Goal: Task Accomplishment & Management: Complete application form

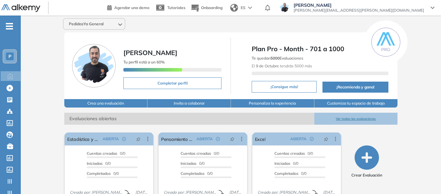
click at [6, 57] on div "P" at bounding box center [10, 57] width 8 height 8
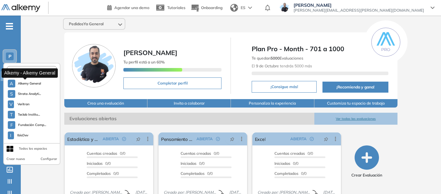
drag, startPoint x: 34, startPoint y: 82, endPoint x: 45, endPoint y: 21, distance: 61.7
click at [34, 81] on span "Alkemy General" at bounding box center [29, 83] width 23 height 5
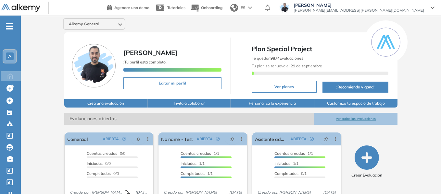
click at [11, 26] on icon "-" at bounding box center [9, 26] width 7 height 1
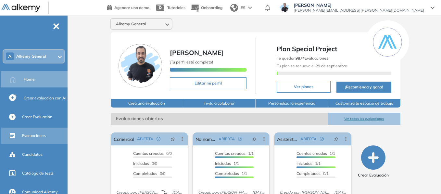
click at [33, 136] on span "Evaluaciones" at bounding box center [34, 136] width 24 height 6
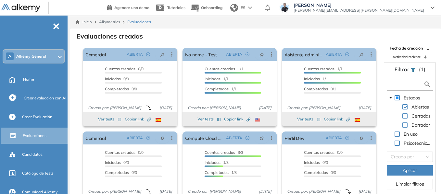
click at [403, 83] on input "text" at bounding box center [405, 84] width 35 height 7
type input "*"
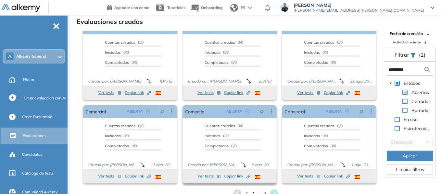
scroll to position [16, 0]
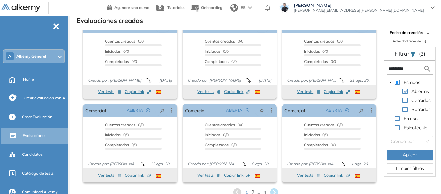
type input "*********"
click at [253, 192] on span "2" at bounding box center [252, 192] width 3 height 7
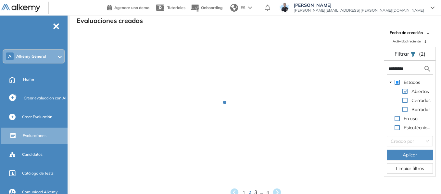
scroll to position [0, 0]
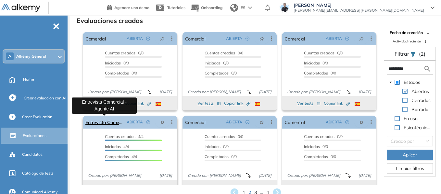
click at [107, 124] on link "Entrevista Comercial - Agente AI" at bounding box center [104, 122] width 39 height 13
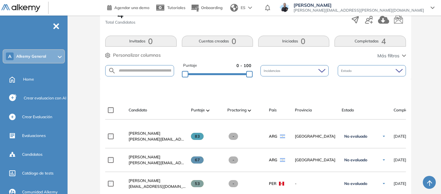
scroll to position [130, 0]
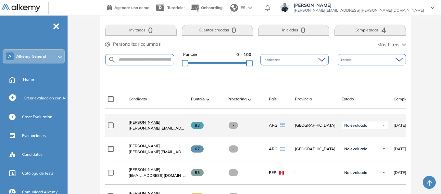
click at [143, 123] on span "[PERSON_NAME]" at bounding box center [145, 122] width 32 height 5
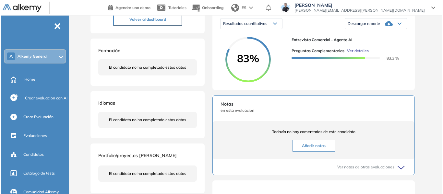
scroll to position [97, 0]
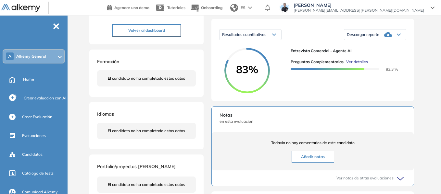
click at [358, 65] on span "Ver detalles" at bounding box center [357, 62] width 22 height 6
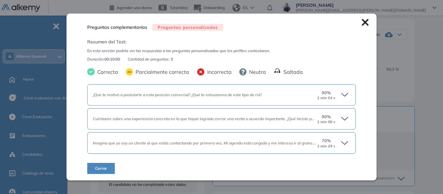
click at [343, 96] on icon at bounding box center [345, 94] width 6 height 3
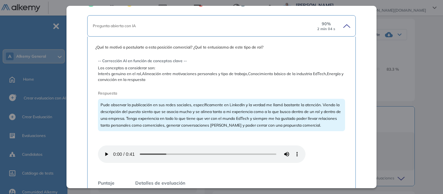
scroll to position [65, 0]
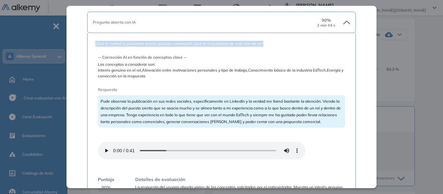
drag, startPoint x: 95, startPoint y: 44, endPoint x: 268, endPoint y: 45, distance: 172.4
click at [268, 45] on span "¿Qué te motivó a postularte a esta posición comercial? ¿Qué te entusiasma de es…" at bounding box center [221, 44] width 253 height 6
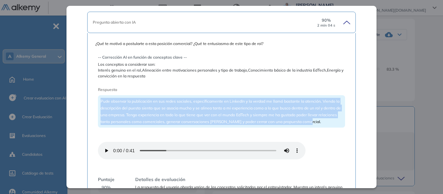
drag, startPoint x: 99, startPoint y: 101, endPoint x: 333, endPoint y: 128, distance: 235.6
click at [333, 128] on div "Pude observar la publicación en sus redes sociales, específicamente en LinkedIn…" at bounding box center [221, 111] width 247 height 32
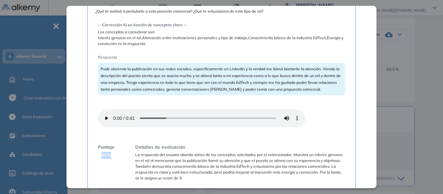
drag, startPoint x: 102, startPoint y: 154, endPoint x: 113, endPoint y: 154, distance: 11.4
click at [113, 154] on div "Puntaje 90 %" at bounding box center [106, 162] width 17 height 37
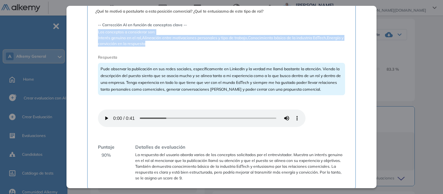
drag, startPoint x: 98, startPoint y: 32, endPoint x: 153, endPoint y: 42, distance: 55.7
click at [153, 42] on div "-- Corrección AI en función de conceptos clave -- Los conceptos a considerar so…" at bounding box center [221, 34] width 247 height 25
click at [153, 42] on span "Interés genuino en el rol,Alineación entre motivaciones personales y tipo de tr…" at bounding box center [221, 41] width 247 height 12
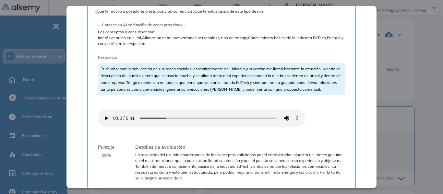
scroll to position [130, 0]
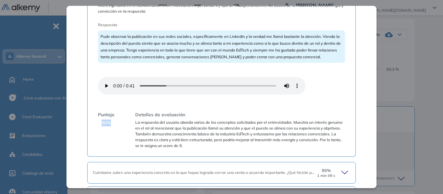
drag, startPoint x: 101, startPoint y: 124, endPoint x: 111, endPoint y: 122, distance: 10.5
click at [111, 122] on div "Puntaje 90 %" at bounding box center [106, 130] width 17 height 37
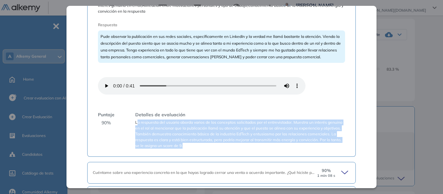
drag, startPoint x: 137, startPoint y: 122, endPoint x: 245, endPoint y: 145, distance: 111.1
click at [245, 145] on span "La respuesta del usuario aborda varios de los conceptos solicitados por el entr…" at bounding box center [240, 134] width 210 height 29
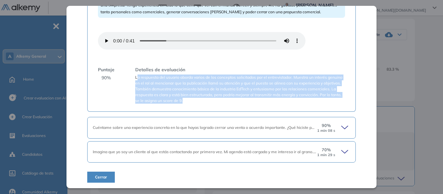
scroll to position [176, 0]
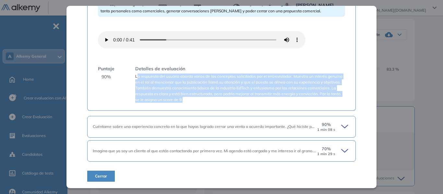
click at [251, 66] on div "Detalles de evaluación La respuesta del usuario aborda varios de los conceptos …" at bounding box center [237, 84] width 215 height 37
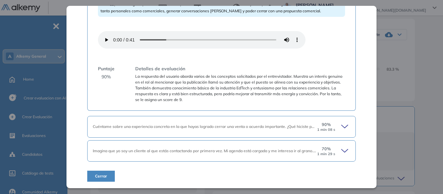
click at [343, 131] on icon at bounding box center [346, 126] width 9 height 9
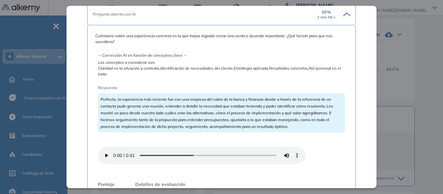
scroll to position [306, 0]
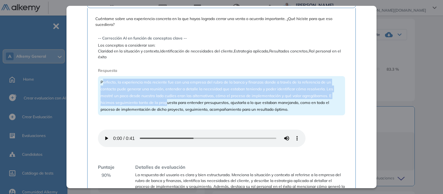
drag, startPoint x: 103, startPoint y: 81, endPoint x: 167, endPoint y: 101, distance: 66.3
click at [167, 101] on span "Perfecto, la experiencia más reciente fue con una empresa del rubro de la banca…" at bounding box center [217, 96] width 233 height 32
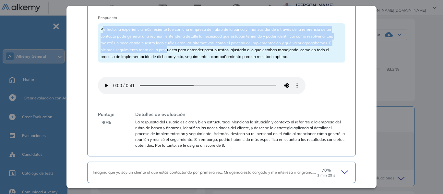
scroll to position [380, 0]
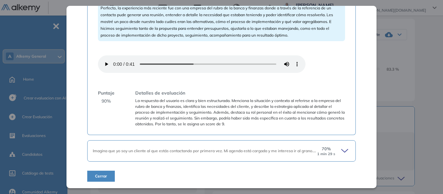
click at [344, 150] on icon at bounding box center [346, 151] width 9 height 9
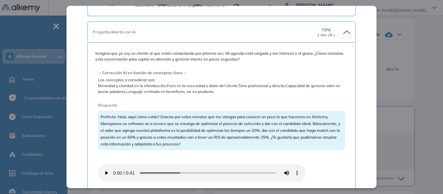
scroll to position [510, 0]
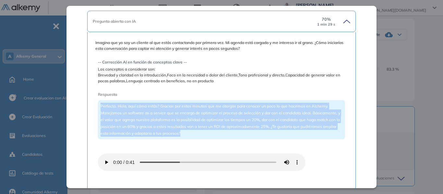
drag, startPoint x: 100, startPoint y: 107, endPoint x: 185, endPoint y: 99, distance: 85.4
click at [217, 132] on div "Perfecto. Hola, aquí cómo estás? Gracias por estos minutos que me otorgas para …" at bounding box center [221, 119] width 247 height 39
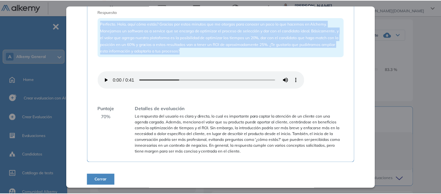
scroll to position [596, 0]
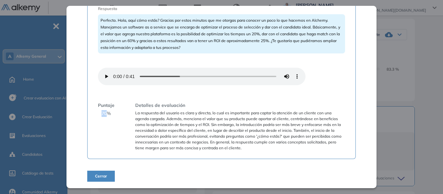
drag, startPoint x: 103, startPoint y: 114, endPoint x: 116, endPoint y: 116, distance: 12.8
click at [106, 115] on span "70 %" at bounding box center [106, 113] width 9 height 7
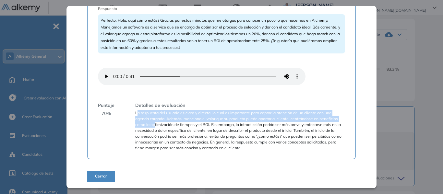
drag, startPoint x: 138, startPoint y: 115, endPoint x: 154, endPoint y: 123, distance: 18.0
click at [154, 123] on span "La respuesta del usuario es clara y directa, lo cual es importante para captar …" at bounding box center [240, 130] width 210 height 41
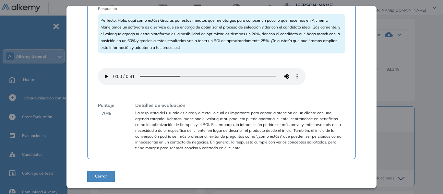
click at [169, 133] on span "La respuesta del usuario es clara y directa, lo cual es importante para captar …" at bounding box center [240, 130] width 210 height 41
click at [416, 66] on div "Preguntas complementarias Preguntas personalizadas Resumen del Test: En esta se…" at bounding box center [257, 121] width 338 height 381
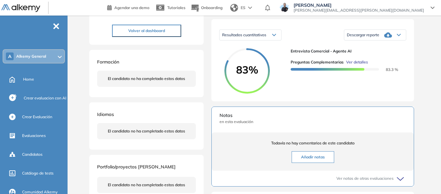
scroll to position [97, 0]
drag, startPoint x: 238, startPoint y: 75, endPoint x: 255, endPoint y: 77, distance: 16.7
click at [255, 75] on span "83%" at bounding box center [246, 69] width 45 height 10
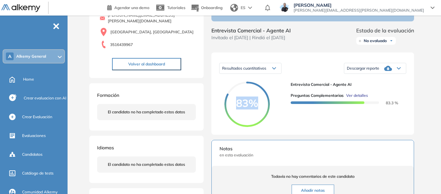
scroll to position [0, 0]
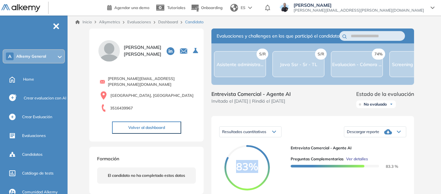
click at [167, 20] on link "Dashboard" at bounding box center [168, 21] width 20 height 5
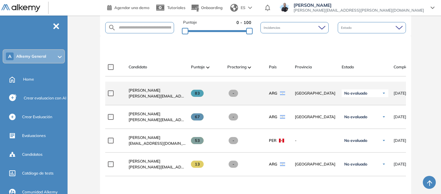
scroll to position [162, 0]
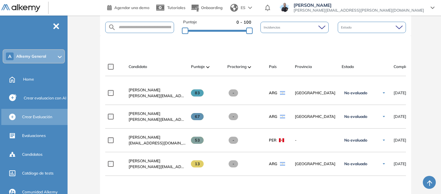
click at [43, 114] on div "Crear Evaluación" at bounding box center [44, 117] width 44 height 11
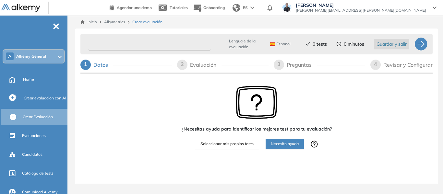
click at [126, 44] on input "text" at bounding box center [149, 44] width 123 height 13
type input "*********"
click at [230, 144] on span "Seleccionar mis propios tests" at bounding box center [227, 144] width 53 height 6
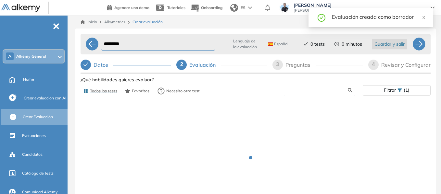
click at [312, 89] on input "text" at bounding box center [318, 91] width 59 height 6
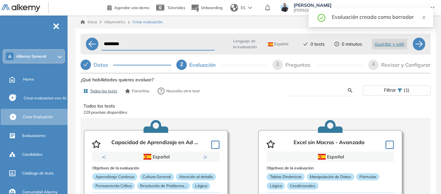
click at [311, 89] on input "text" at bounding box center [318, 91] width 59 height 6
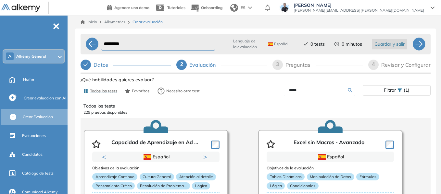
type input "*****"
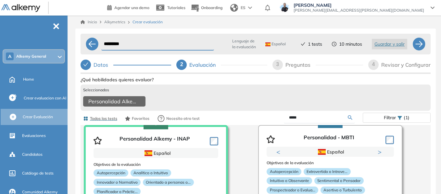
scroll to position [34, 0]
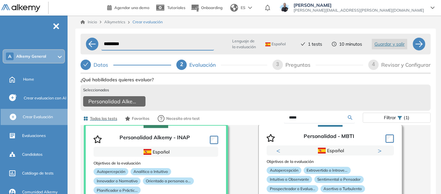
drag, startPoint x: 307, startPoint y: 120, endPoint x: 276, endPoint y: 125, distance: 31.8
click at [276, 124] on div "*****" at bounding box center [308, 117] width 107 height 11
type input "****"
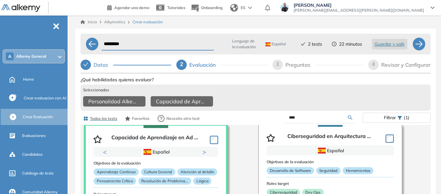
drag, startPoint x: 291, startPoint y: 122, endPoint x: 280, endPoint y: 125, distance: 11.0
click at [280, 124] on div "****" at bounding box center [308, 117] width 107 height 11
type input "*****"
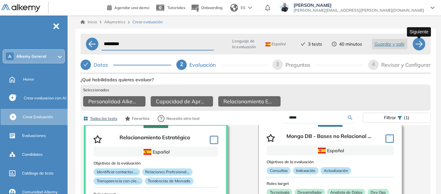
click at [418, 41] on div at bounding box center [418, 44] width 13 height 13
select select "*****"
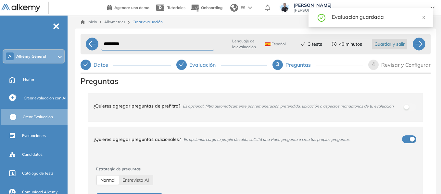
click at [75, 105] on div "********* Lenguaje de la evaluación Español Español Inglés Portugués 3 tests 40…" at bounding box center [255, 131] width 360 height 205
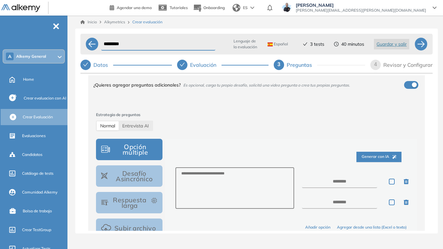
scroll to position [65, 0]
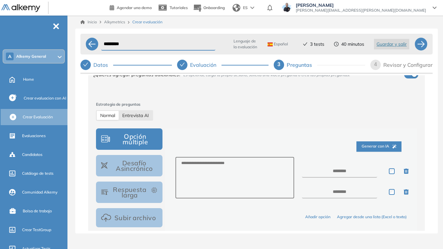
click at [141, 116] on span "Entrevista AI" at bounding box center [135, 116] width 27 height 6
select select "***"
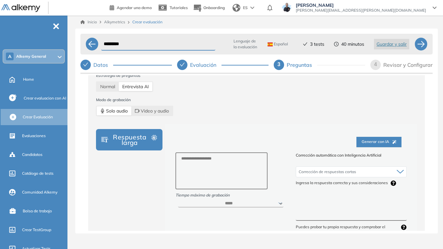
scroll to position [97, 0]
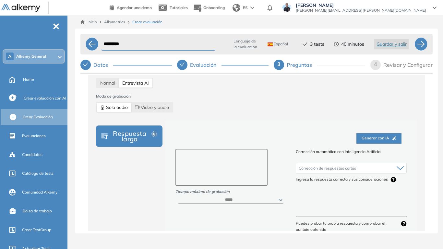
click at [231, 166] on textarea at bounding box center [222, 167] width 93 height 37
click at [110, 85] on span "Normal" at bounding box center [107, 83] width 15 height 6
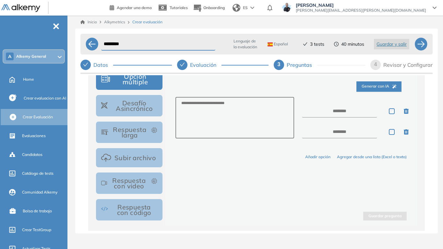
scroll to position [130, 0]
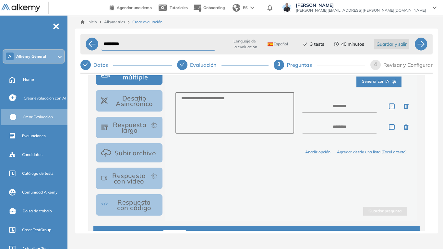
click at [139, 99] on button "Desafío Asincrónico" at bounding box center [129, 100] width 67 height 21
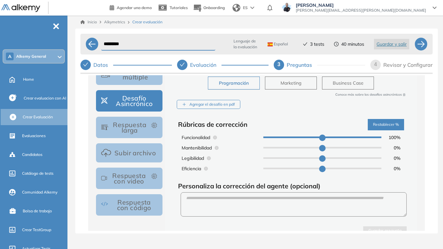
click at [142, 132] on button "Respuesta larga" at bounding box center [129, 127] width 67 height 21
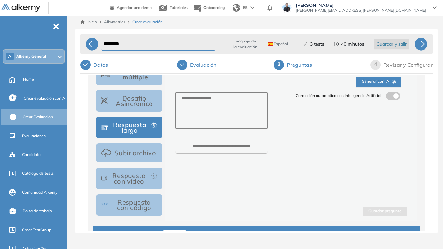
click at [152, 157] on button "Subir archivo" at bounding box center [129, 152] width 67 height 19
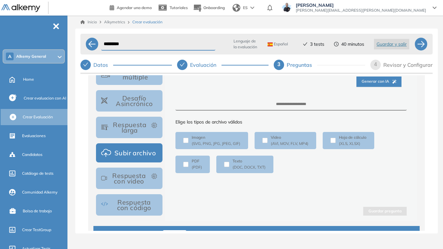
scroll to position [131, 0]
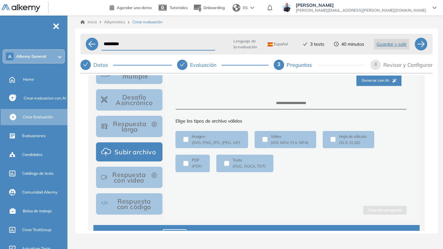
click at [143, 178] on button "Respuesta con video" at bounding box center [129, 177] width 67 height 21
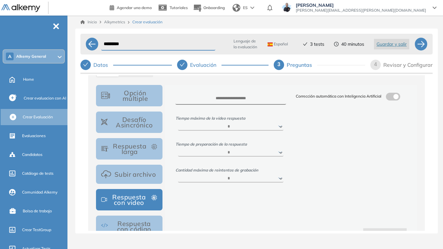
scroll to position [98, 0]
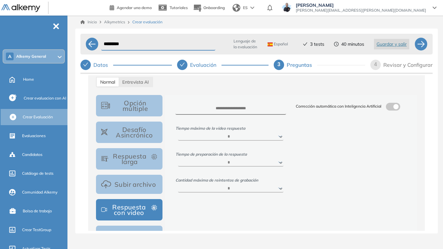
click at [393, 106] on label at bounding box center [393, 107] width 14 height 8
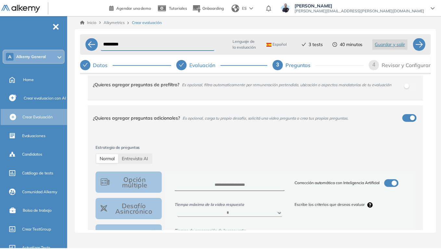
scroll to position [0, 0]
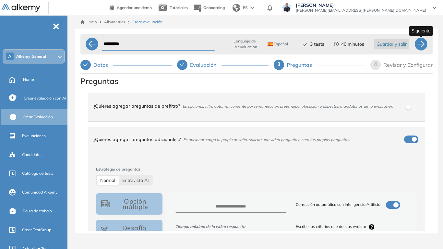
click at [423, 44] on div at bounding box center [421, 44] width 13 height 13
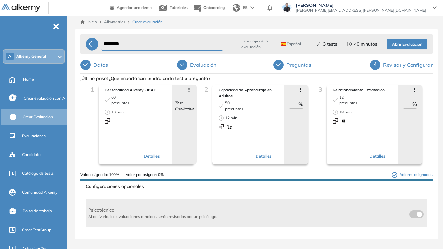
drag, startPoint x: 290, startPoint y: 104, endPoint x: 301, endPoint y: 103, distance: 10.4
click at [301, 103] on div "** %" at bounding box center [296, 104] width 14 height 8
type input "**"
drag, startPoint x: 402, startPoint y: 105, endPoint x: 423, endPoint y: 106, distance: 21.8
click at [423, 106] on div "3 Relacionamiento Estratégico 12 preguntas 18 min Detalles Avanzar posición Ret…" at bounding box center [371, 128] width 114 height 87
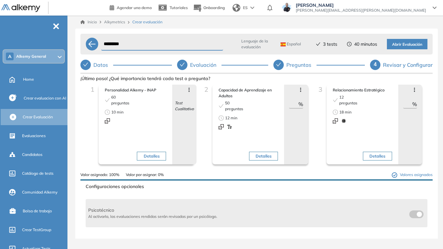
type input "**"
click at [414, 46] on span "Abrir Evaluación" at bounding box center [407, 45] width 30 height 6
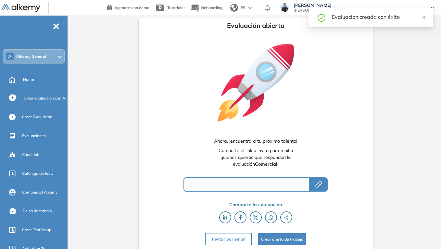
type input "**********"
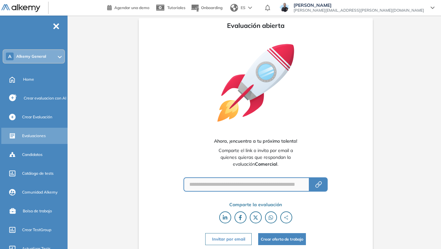
click at [37, 135] on span "Evaluaciones" at bounding box center [34, 136] width 24 height 6
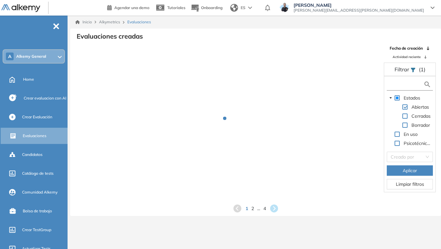
click at [411, 84] on input "text" at bounding box center [405, 84] width 35 height 7
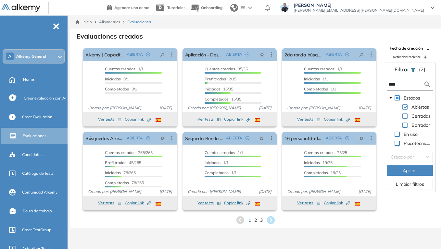
type input "****"
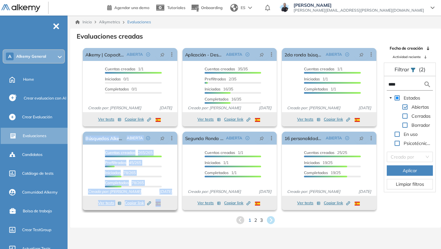
drag, startPoint x: 82, startPoint y: 130, endPoint x: 167, endPoint y: 201, distance: 109.9
click at [167, 194] on div "El proctoring será activado ¡Importante!: Los usuarios que ya realizaron la eva…" at bounding box center [130, 171] width 100 height 84
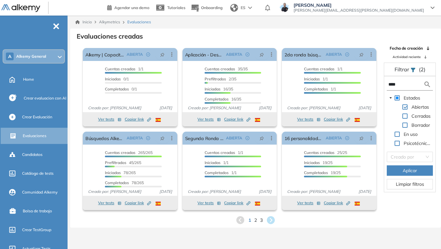
click at [181, 190] on div "El proctoring será activado ¡Importante!: Los usuarios que ya realizaron la eva…" at bounding box center [230, 171] width 100 height 84
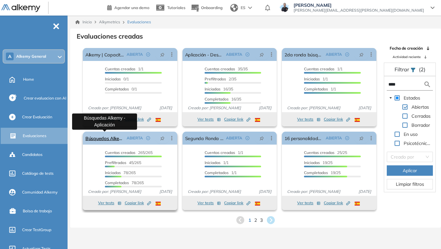
click at [102, 135] on link "Búsquedas Alkemy - Aplicación" at bounding box center [104, 138] width 39 height 13
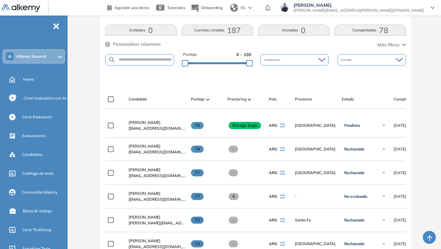
scroll to position [162, 0]
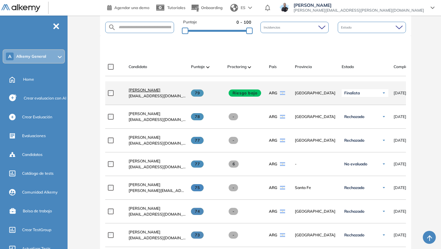
click at [152, 93] on span "[PERSON_NAME]" at bounding box center [145, 90] width 32 height 5
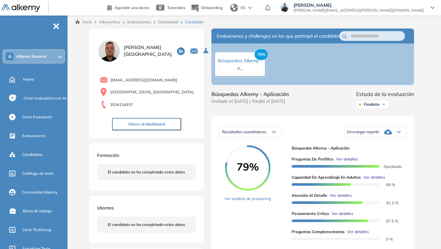
scroll to position [32, 0]
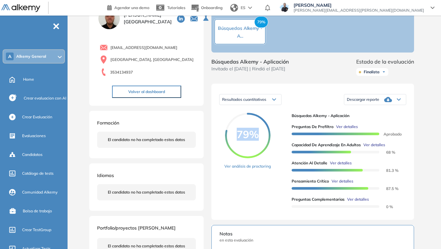
drag, startPoint x: 238, startPoint y: 141, endPoint x: 260, endPoint y: 143, distance: 21.8
click at [260, 140] on span "79%" at bounding box center [247, 134] width 45 height 10
click at [275, 128] on div "79% Ver análisis de proctoring" at bounding box center [255, 162] width 62 height 99
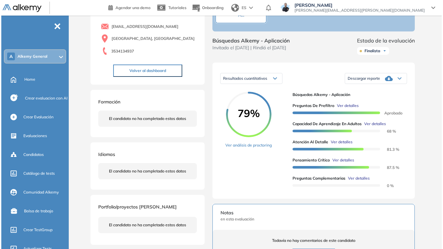
scroll to position [65, 0]
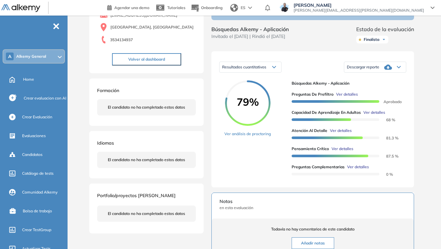
drag, startPoint x: 386, startPoint y: 127, endPoint x: 393, endPoint y: 129, distance: 7.2
click at [393, 123] on div "Capacidad de Aprendizaje en Adultos Ver detalles 68 %" at bounding box center [346, 116] width 109 height 13
click at [380, 116] on span "Ver detalles" at bounding box center [374, 113] width 22 height 6
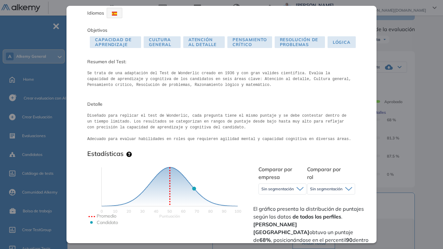
scroll to position [97, 0]
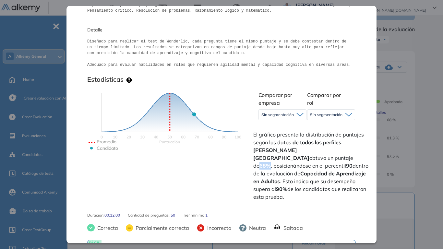
drag, startPoint x: 322, startPoint y: 151, endPoint x: 333, endPoint y: 151, distance: 11.0
click at [333, 151] on span "El gráfico presenta la distribución de puntajes según los datos de todos los pe…" at bounding box center [312, 166] width 117 height 70
drag, startPoint x: 327, startPoint y: 160, endPoint x: 333, endPoint y: 160, distance: 6.5
click at [333, 160] on span "El gráfico presenta la distribución de puntajes según los datos de todos los pe…" at bounding box center [312, 166] width 117 height 70
drag, startPoint x: 260, startPoint y: 181, endPoint x: 268, endPoint y: 182, distance: 8.5
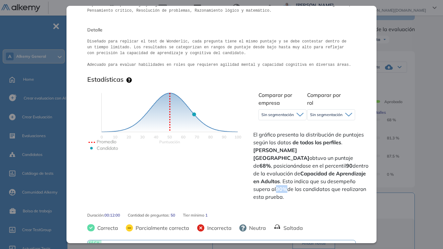
click at [276, 186] on strong "90%" at bounding box center [281, 189] width 11 height 6
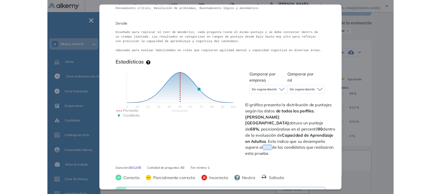
scroll to position [0, 0]
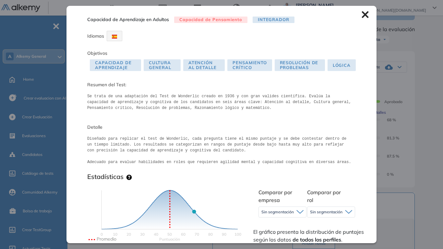
click at [362, 14] on icon at bounding box center [365, 14] width 7 height 7
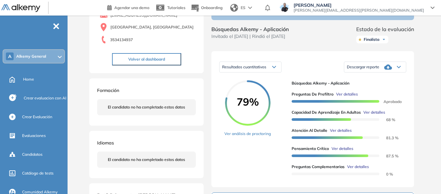
click at [416, 54] on div "Evaluaciones y challenges en los que participó el candidato 79% [PERSON_NAME] -…" at bounding box center [313, 154] width 218 height 380
click at [384, 43] on div "Finalista" at bounding box center [372, 40] width 32 height 8
click at [416, 73] on div "Evaluaciones y challenges en los que participó el candidato 79% [PERSON_NAME] -…" at bounding box center [313, 154] width 218 height 380
click at [402, 74] on div "Descargar reporte" at bounding box center [375, 67] width 62 height 13
click at [374, 90] on li "Descargar informe resumido" at bounding box center [371, 86] width 48 height 6
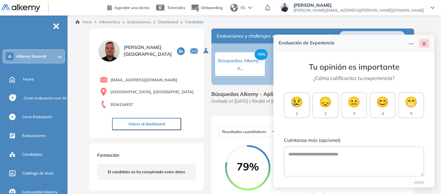
click at [426, 41] on button "button" at bounding box center [424, 43] width 10 height 9
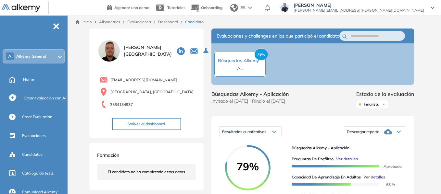
click at [168, 21] on link "Dashboard" at bounding box center [168, 21] width 20 height 5
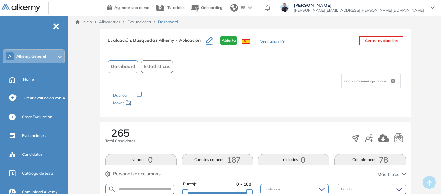
drag, startPoint x: 42, startPoint y: 56, endPoint x: 91, endPoint y: 61, distance: 49.0
click at [42, 56] on span "Alkemy General" at bounding box center [31, 56] width 30 height 5
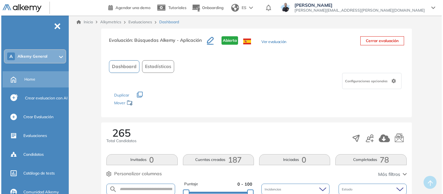
scroll to position [97, 0]
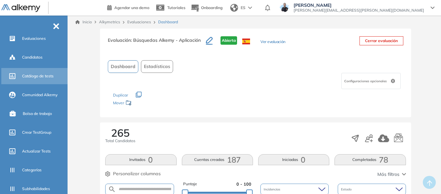
click at [37, 69] on div "Catálogo de tests" at bounding box center [35, 76] width 68 height 16
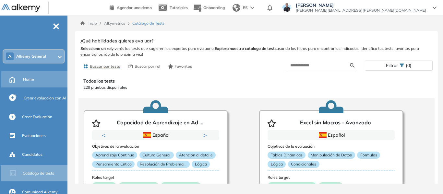
click at [28, 81] on span "Home" at bounding box center [28, 80] width 11 height 6
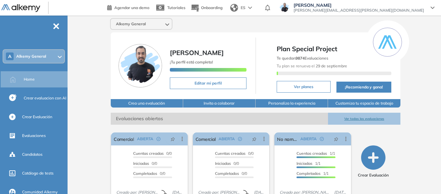
scroll to position [32, 0]
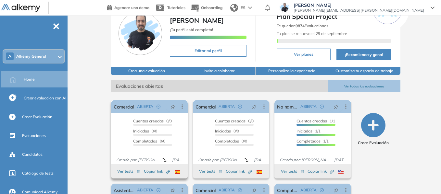
click at [130, 172] on button "Ver tests" at bounding box center [128, 172] width 23 height 8
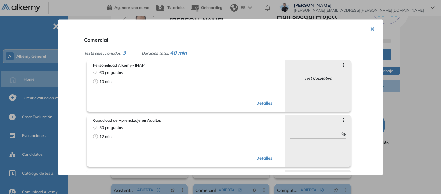
scroll to position [0, 0]
click at [371, 29] on button "×" at bounding box center [372, 28] width 5 height 13
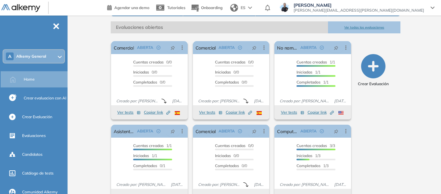
scroll to position [97, 0]
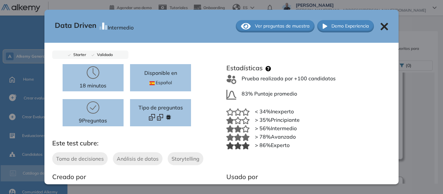
click at [381, 24] on icon at bounding box center [385, 27] width 8 height 8
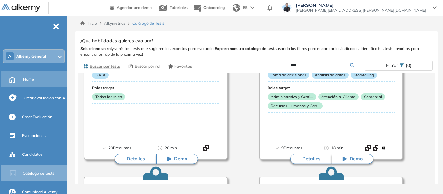
click at [32, 76] on div "Home" at bounding box center [44, 79] width 43 height 11
